Goal: Task Accomplishment & Management: Manage account settings

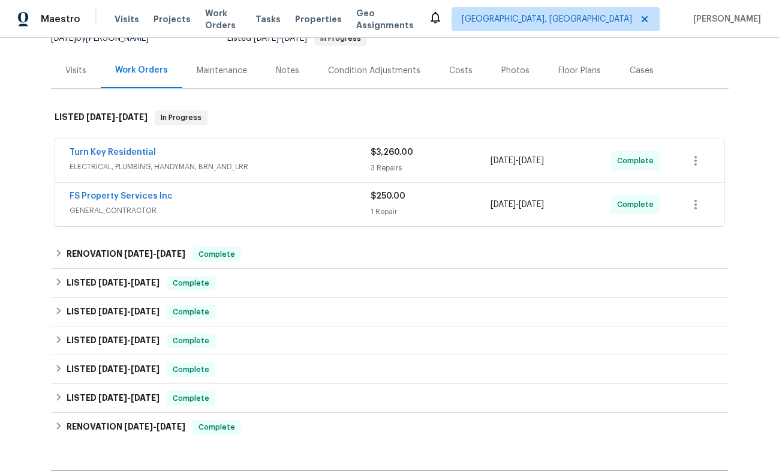
scroll to position [137, 0]
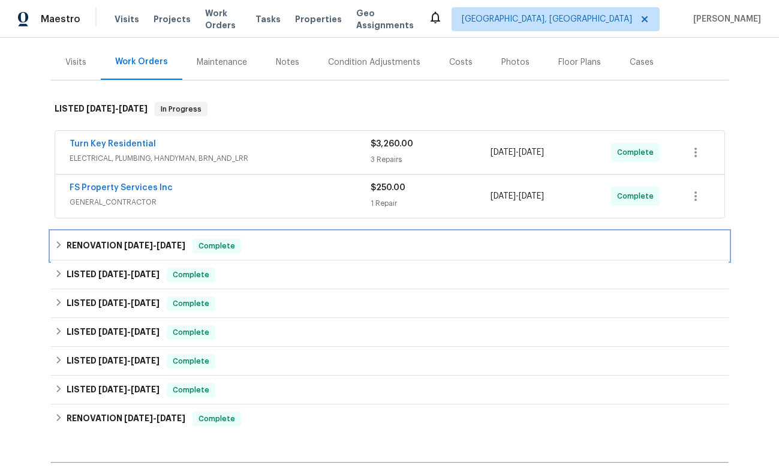
click at [143, 244] on span "[DATE]" at bounding box center [138, 245] width 29 height 8
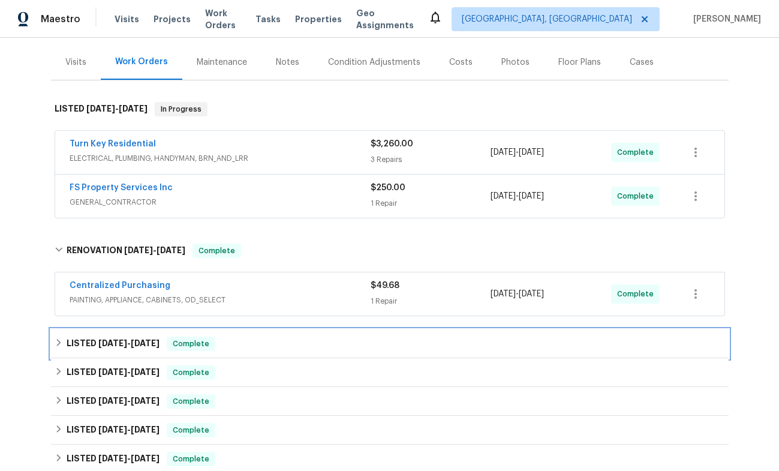
click at [136, 344] on span "[DATE]" at bounding box center [145, 343] width 29 height 8
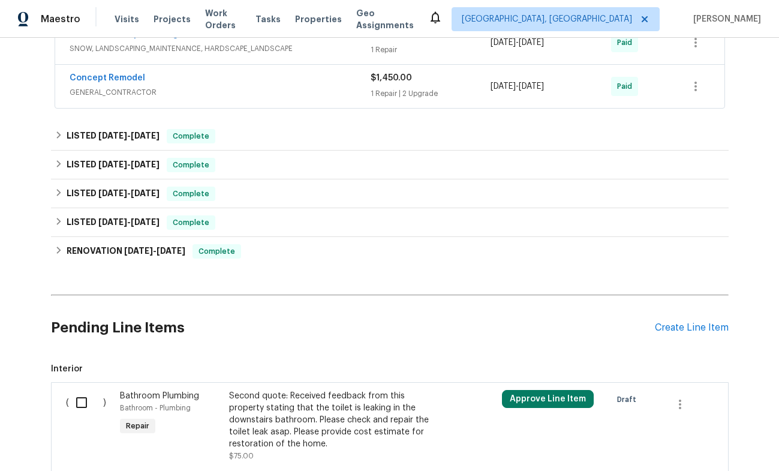
scroll to position [531, 0]
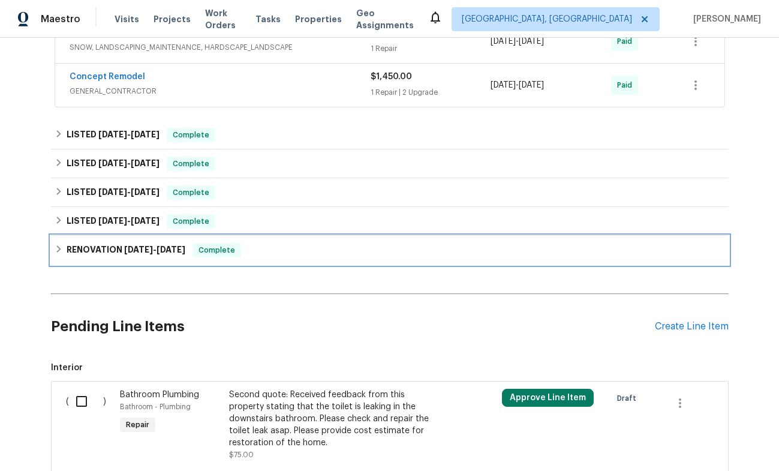
click at [137, 254] on h6 "RENOVATION [DATE] - [DATE]" at bounding box center [126, 250] width 119 height 14
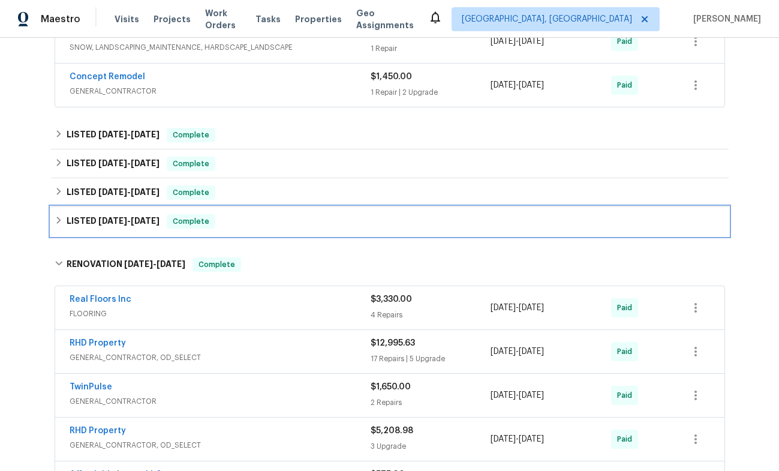
click at [106, 219] on span "[DATE]" at bounding box center [112, 221] width 29 height 8
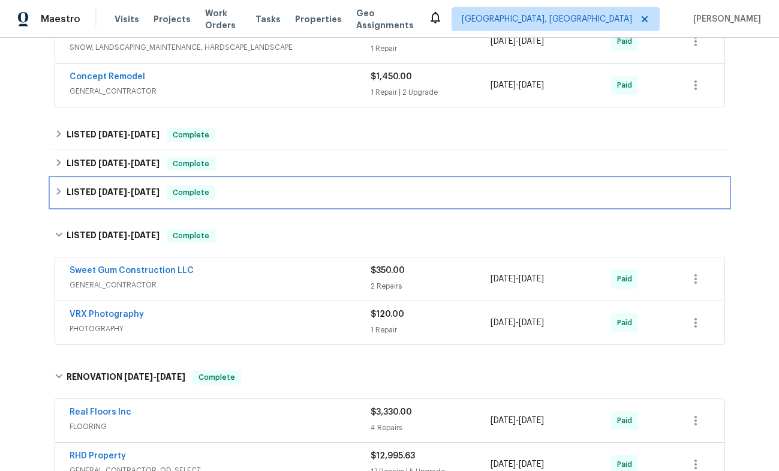
click at [99, 194] on span "[DATE]" at bounding box center [112, 192] width 29 height 8
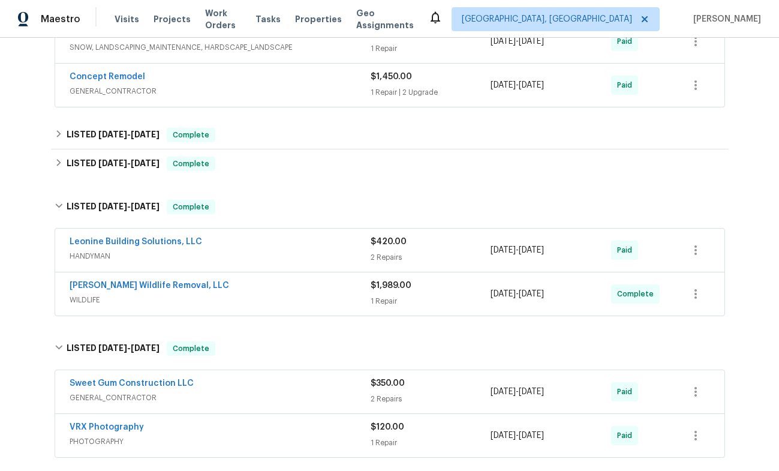
click at [144, 281] on span "[PERSON_NAME] Wildlife Removal, LLC" at bounding box center [150, 286] width 160 height 12
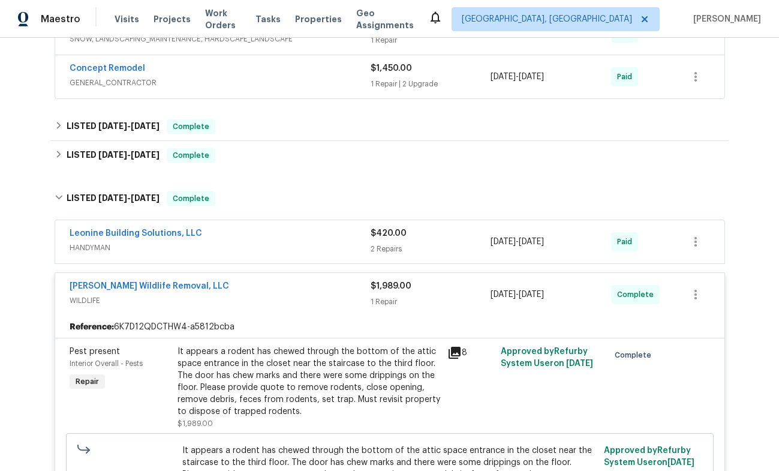
scroll to position [528, 0]
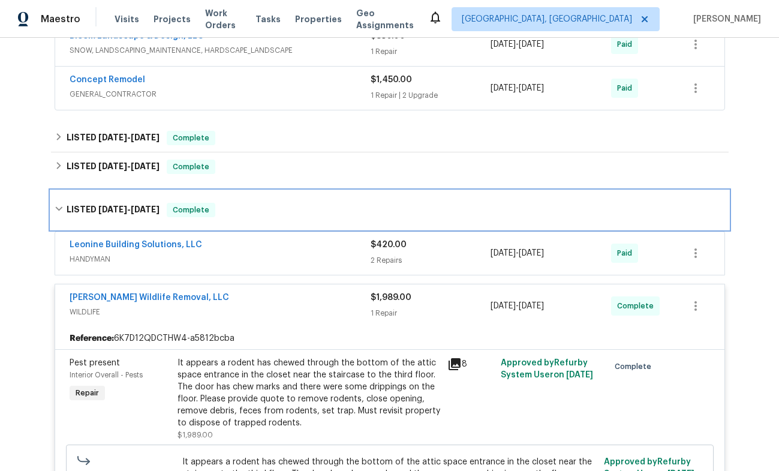
click at [137, 211] on span "[DATE]" at bounding box center [145, 209] width 29 height 8
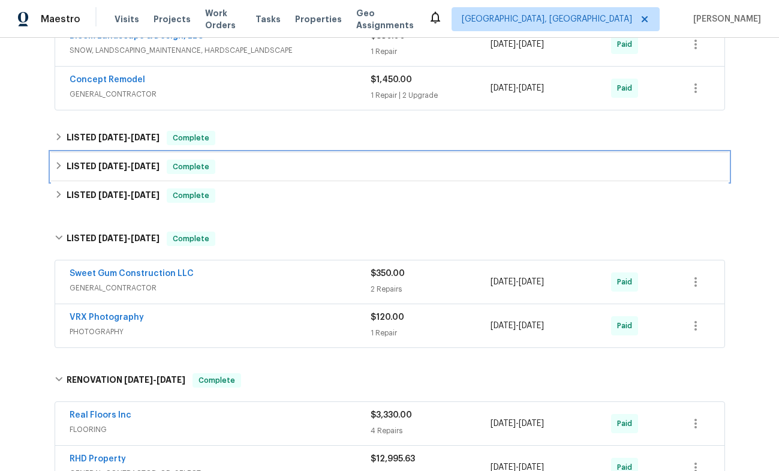
click at [128, 168] on span "[DATE] - [DATE]" at bounding box center [128, 166] width 61 height 8
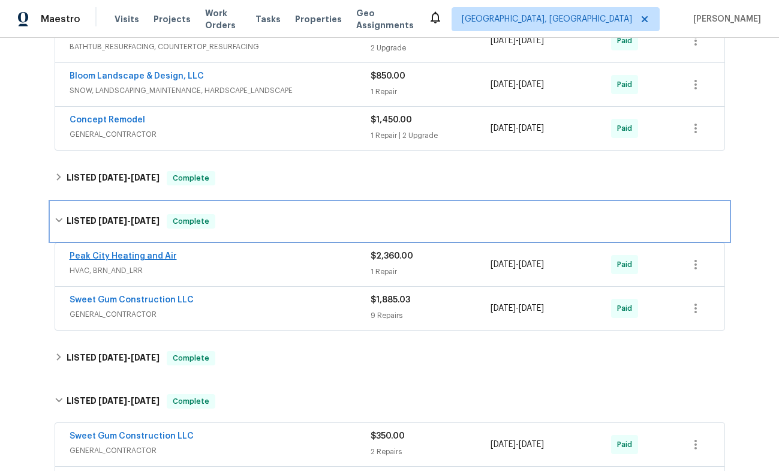
scroll to position [476, 0]
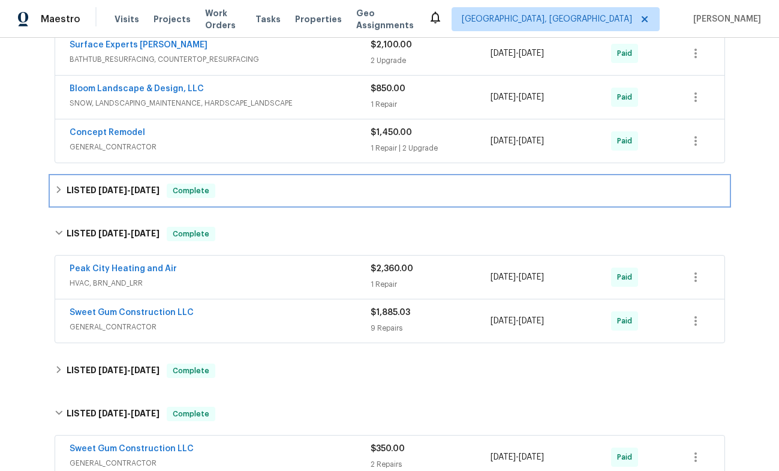
click at [148, 191] on span "[DATE]" at bounding box center [145, 190] width 29 height 8
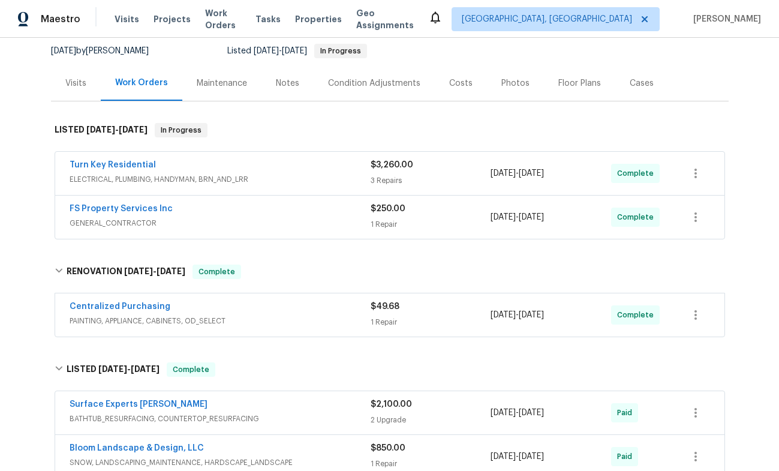
scroll to position [115, 0]
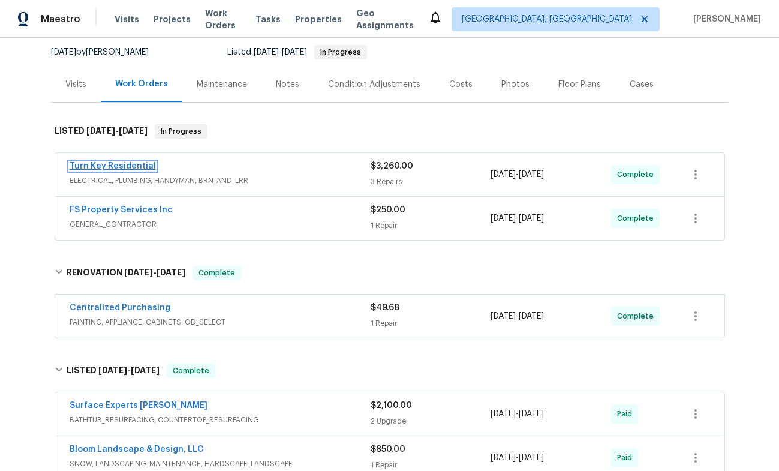
click at [121, 165] on link "Turn Key Residential" at bounding box center [113, 166] width 86 height 8
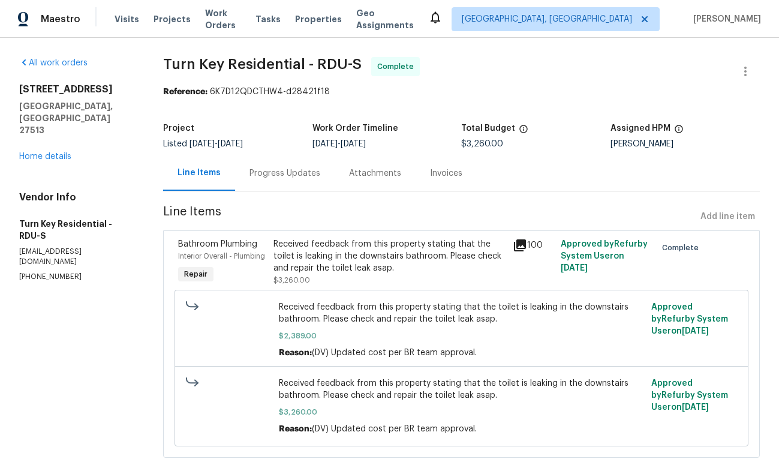
click at [289, 176] on div "Progress Updates" at bounding box center [285, 173] width 71 height 12
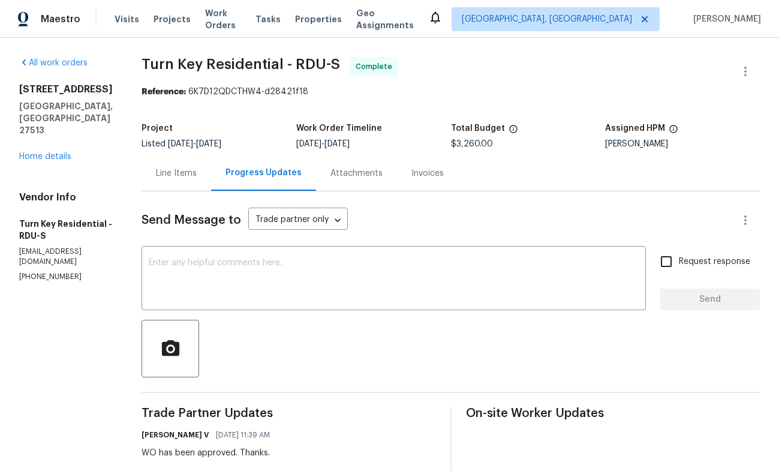
click at [444, 170] on div "Invoices" at bounding box center [427, 173] width 32 height 12
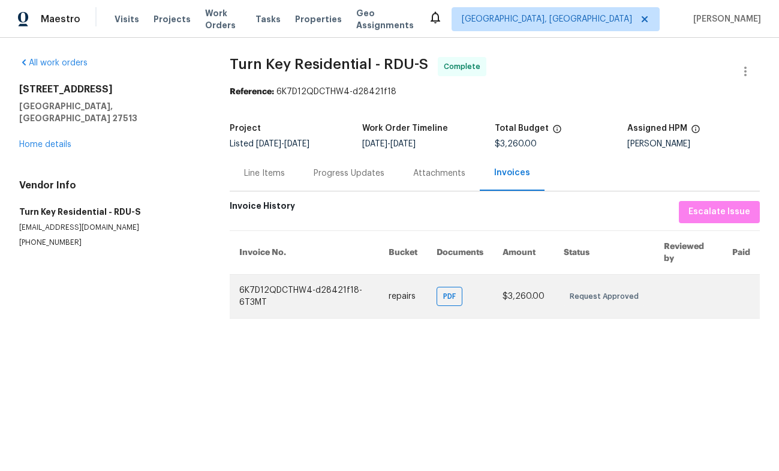
click at [320, 288] on td "6K7D12QDCTHW4-d28421f18-6T3MT" at bounding box center [305, 296] width 150 height 44
click at [455, 287] on div "PDF" at bounding box center [450, 296] width 26 height 19
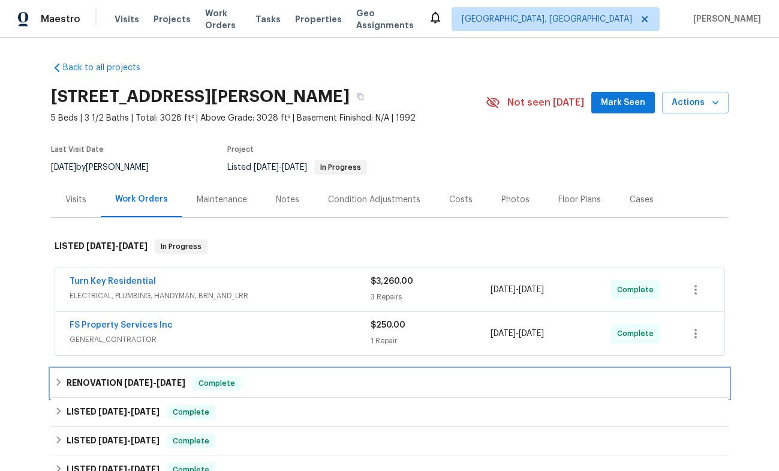
click at [119, 380] on h6 "RENOVATION 7/9/25 - 7/9/25" at bounding box center [126, 383] width 119 height 14
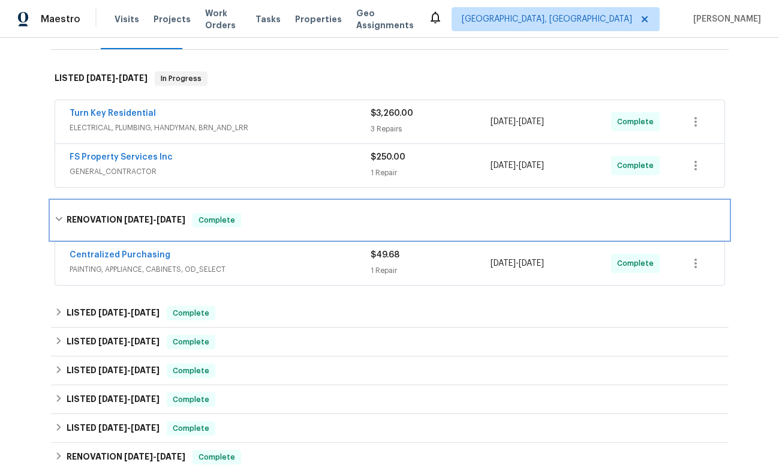
scroll to position [193, 0]
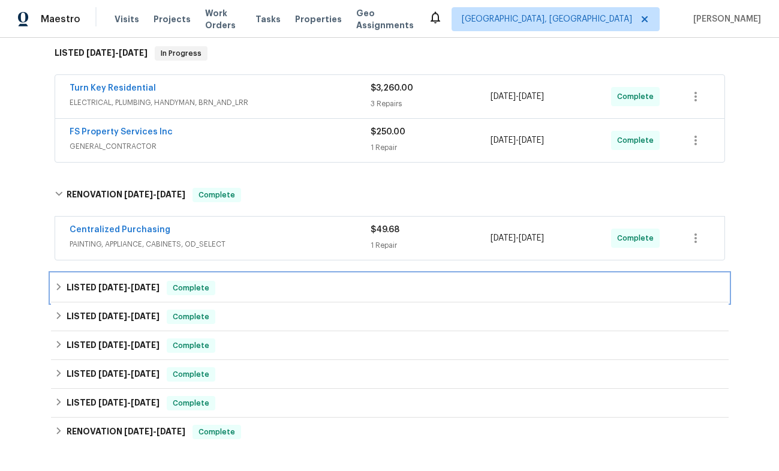
click at [133, 286] on span "[DATE]" at bounding box center [145, 287] width 29 height 8
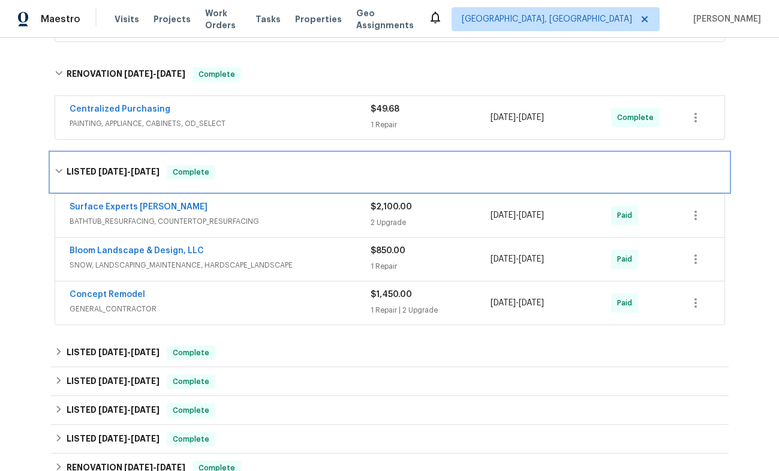
scroll to position [315, 0]
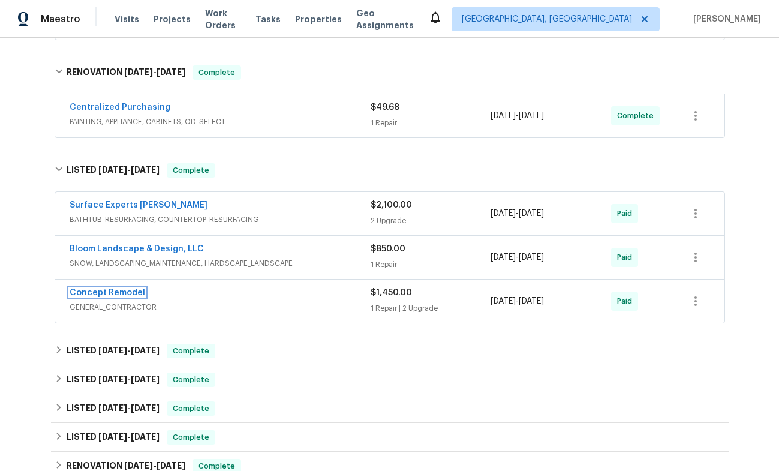
click at [112, 290] on link "Concept Remodel" at bounding box center [108, 293] width 76 height 8
